Goal: Find specific page/section: Find specific page/section

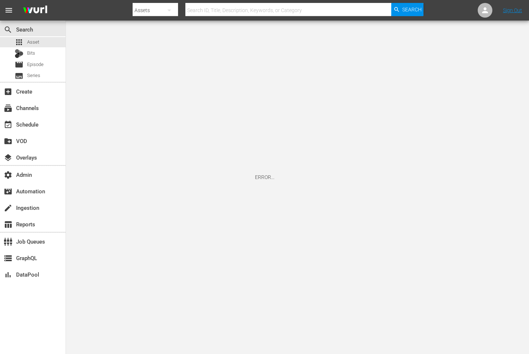
click at [205, 10] on input "text" at bounding box center [288, 10] width 206 height 18
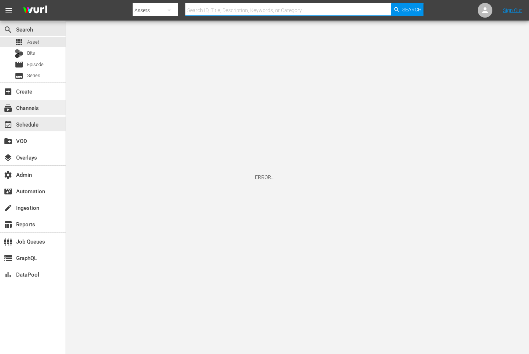
click at [21, 110] on div "subscriptions Channels" at bounding box center [20, 106] width 41 height 7
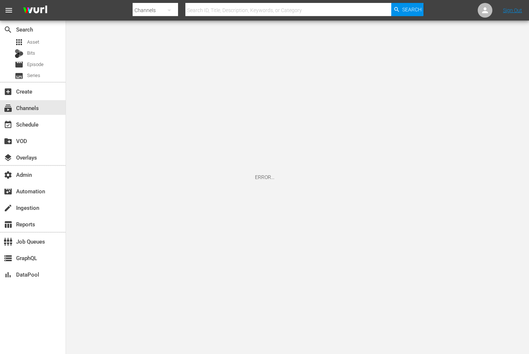
click at [223, 11] on input "text" at bounding box center [288, 10] width 206 height 18
paste input "newidco-babyshark1"
type input "newidco-babyshark1"
